Goal: Navigation & Orientation: Find specific page/section

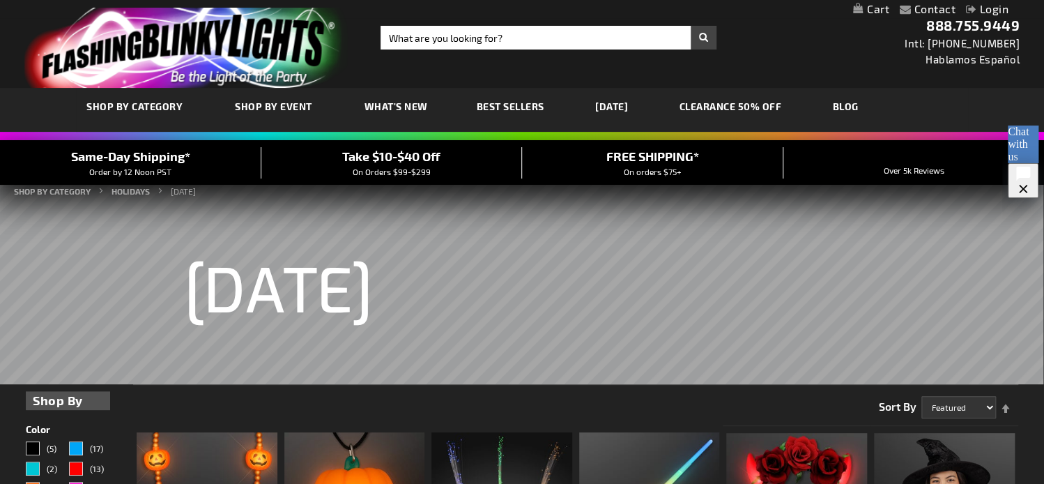
click at [764, 101] on link "CLEARANCE 50% OFF" at bounding box center [730, 106] width 123 height 47
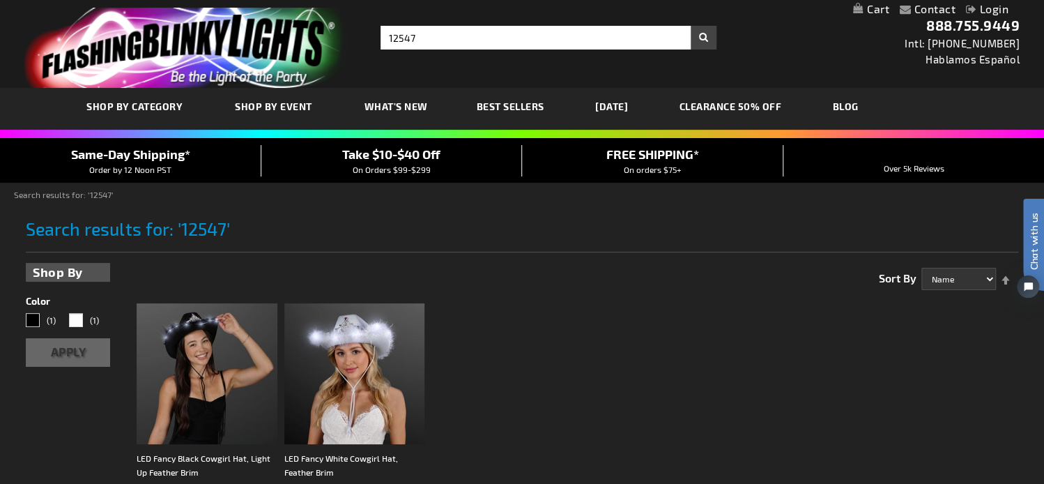
click at [761, 109] on link "CLEARANCE 50% OFF" at bounding box center [730, 106] width 123 height 47
